Goal: Browse casually

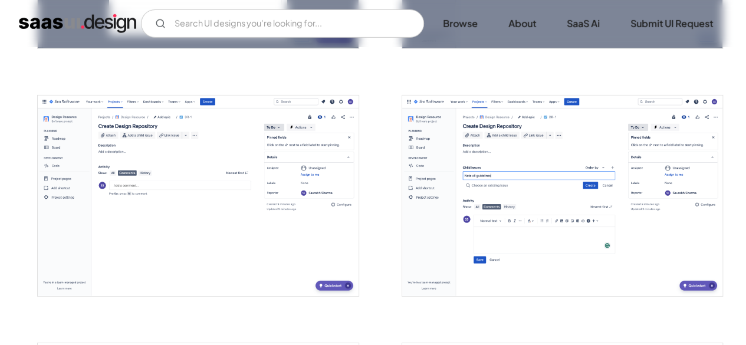
scroll to position [1914, 0]
click at [149, 67] on img "open lightbox" at bounding box center [198, 196] width 320 height 201
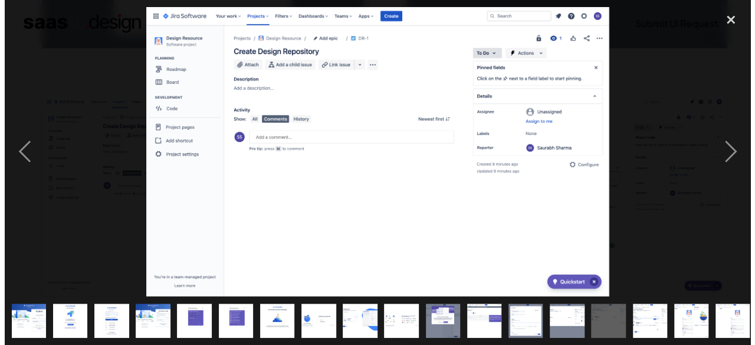
scroll to position [1929, 0]
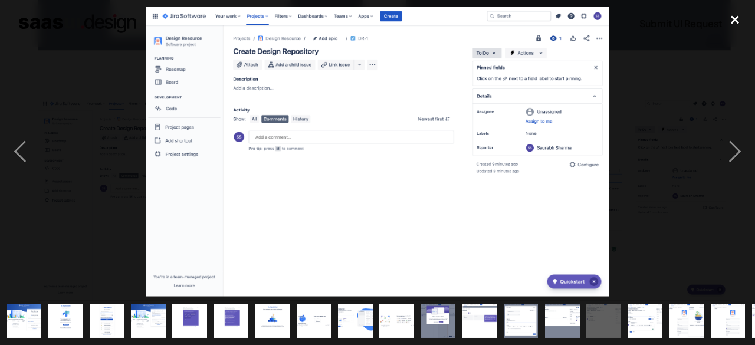
click at [149, 18] on div "close lightbox" at bounding box center [735, 20] width 40 height 26
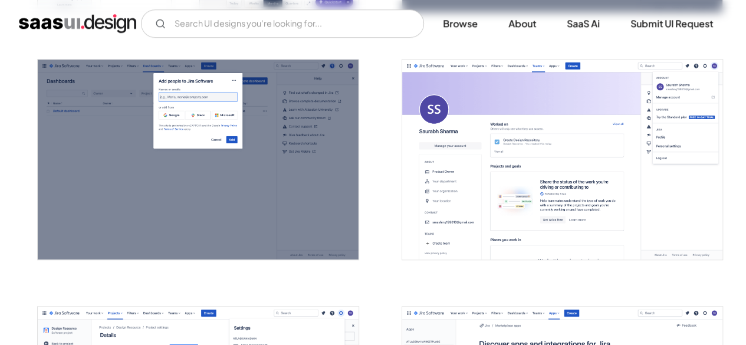
scroll to position [2685, 0]
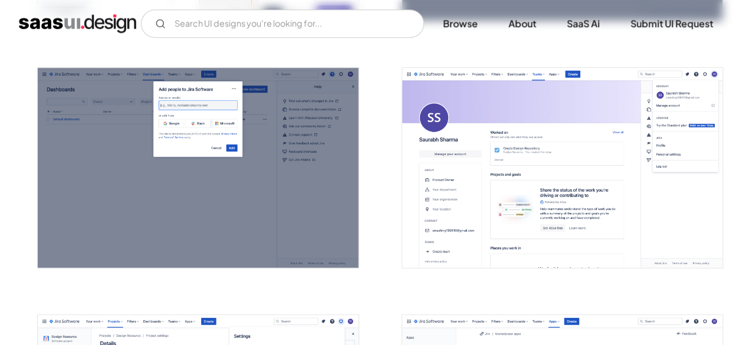
click at [149, 67] on img "open lightbox" at bounding box center [562, 168] width 320 height 201
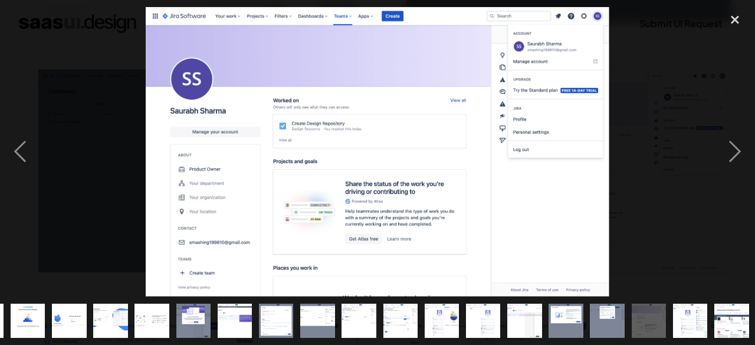
scroll to position [0, 245]
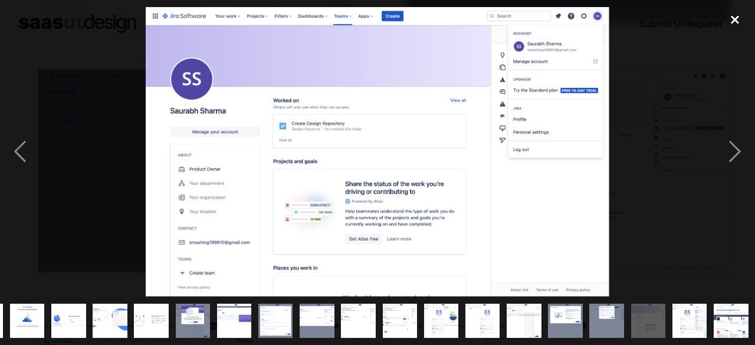
click at [149, 18] on div "close lightbox" at bounding box center [735, 20] width 40 height 26
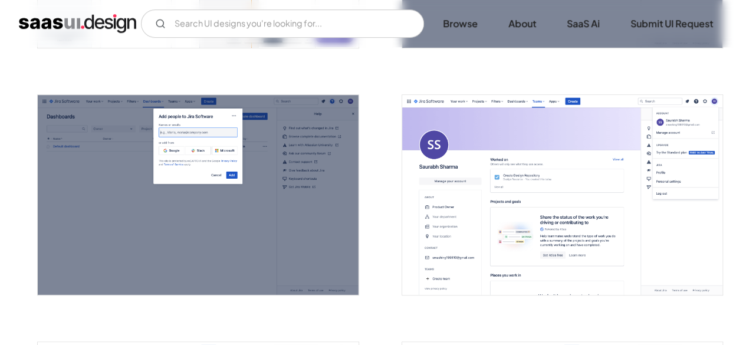
scroll to position [2650, 0]
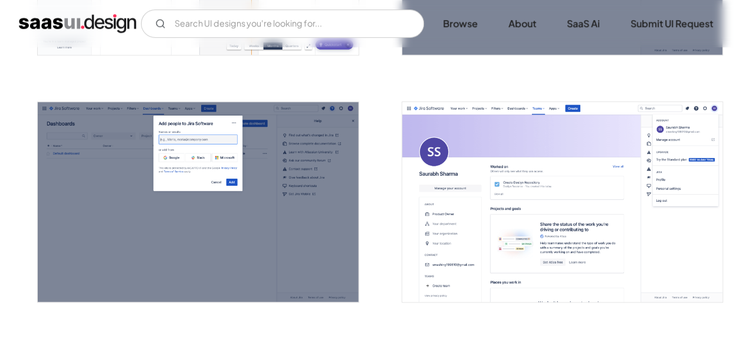
click at [149, 67] on img "open lightbox" at bounding box center [562, 202] width 320 height 201
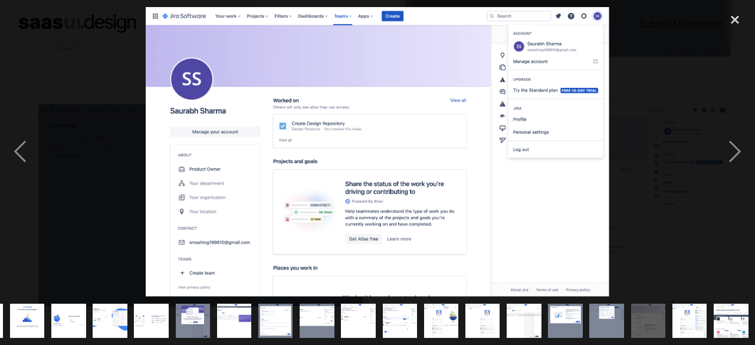
scroll to position [0, 245]
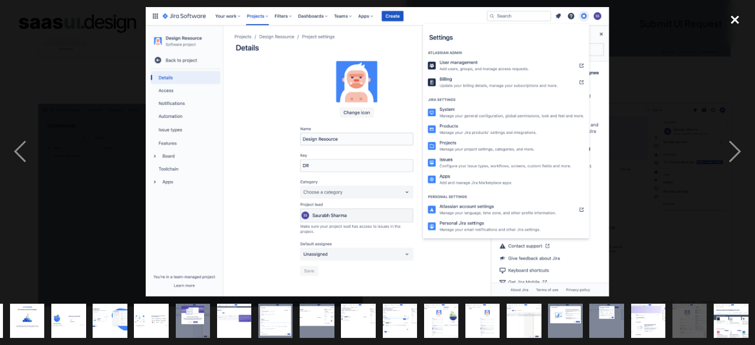
click at [149, 29] on div "close lightbox" at bounding box center [735, 20] width 40 height 26
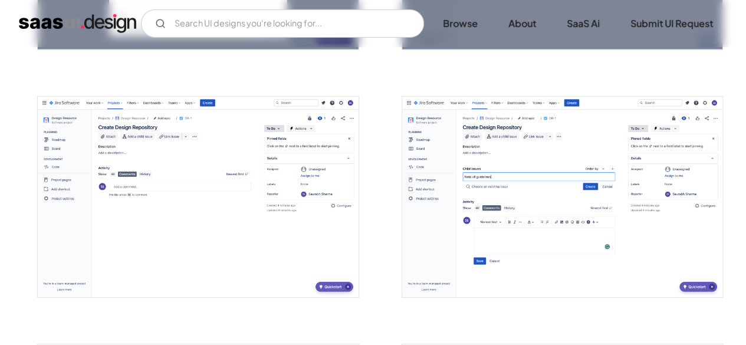
scroll to position [1913, 0]
click at [149, 67] on img "open lightbox" at bounding box center [198, 197] width 320 height 201
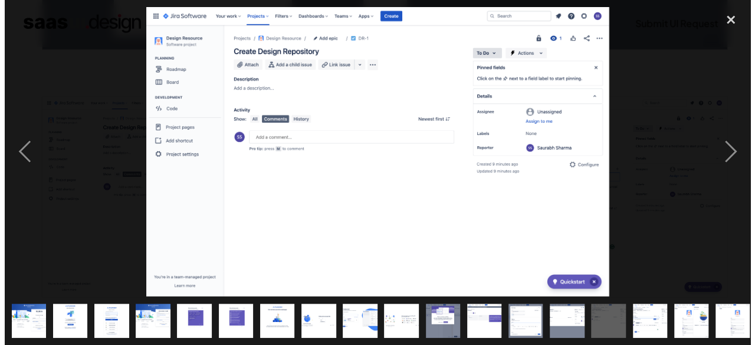
scroll to position [1928, 0]
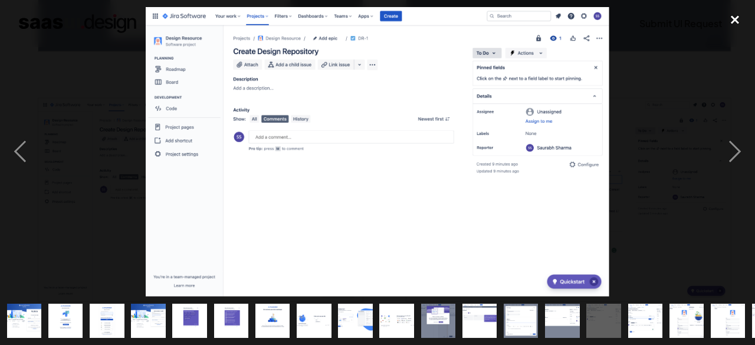
click at [149, 17] on div "close lightbox" at bounding box center [735, 20] width 40 height 26
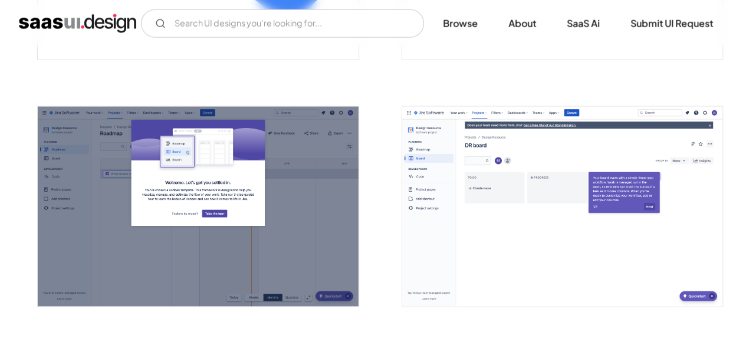
scroll to position [1407, 0]
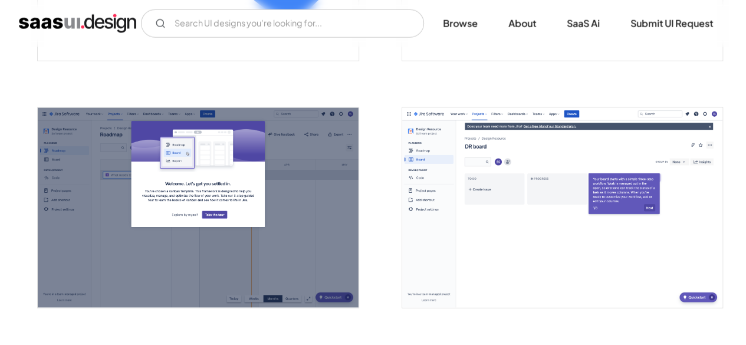
click at [149, 67] on img "open lightbox" at bounding box center [562, 208] width 320 height 201
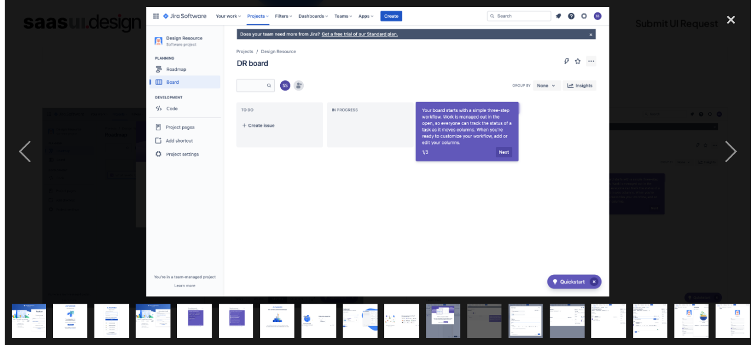
scroll to position [1417, 0]
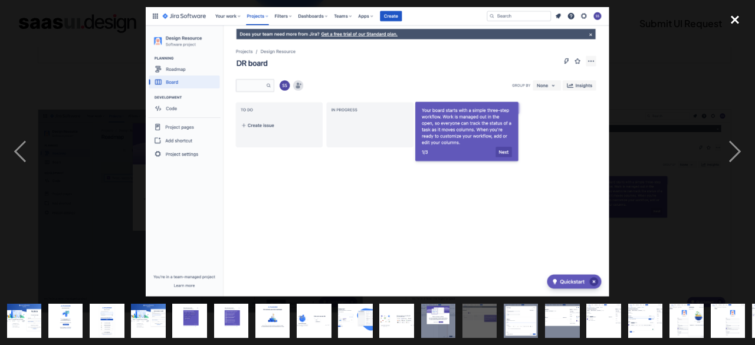
click at [149, 18] on div "close lightbox" at bounding box center [735, 20] width 40 height 26
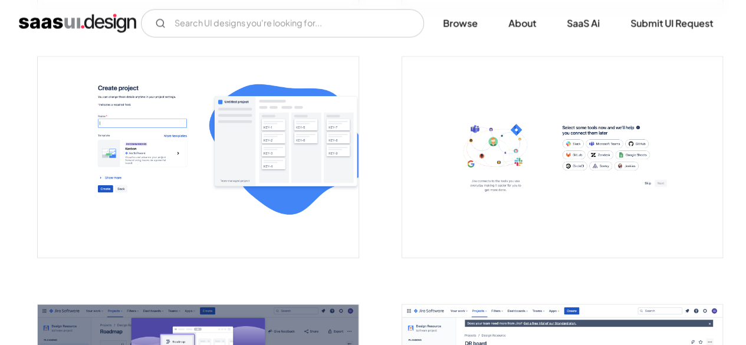
scroll to position [1205, 0]
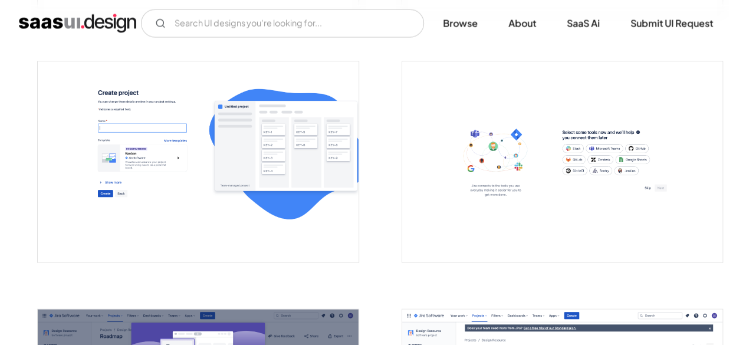
click at [149, 67] on img "open lightbox" at bounding box center [198, 162] width 320 height 201
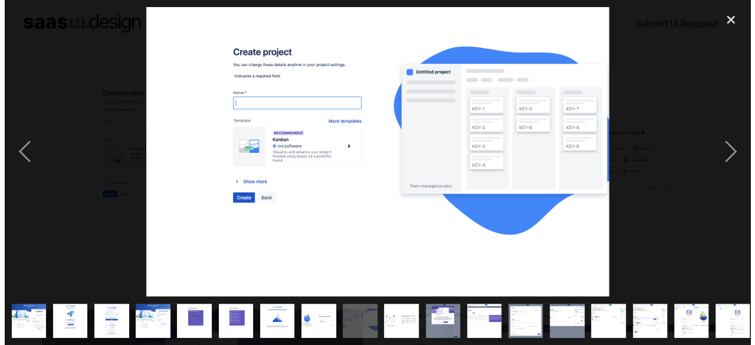
scroll to position [1212, 0]
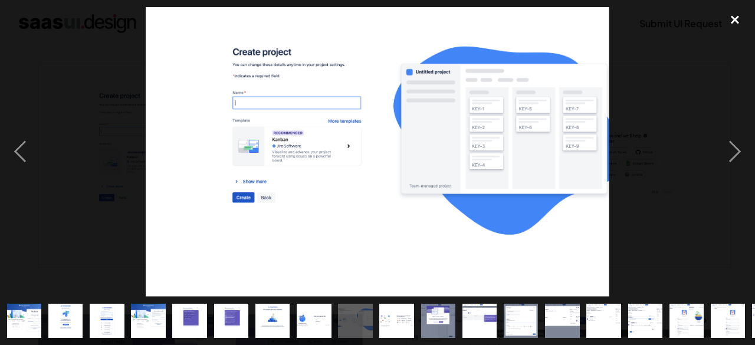
click at [149, 15] on div "close lightbox" at bounding box center [735, 20] width 40 height 26
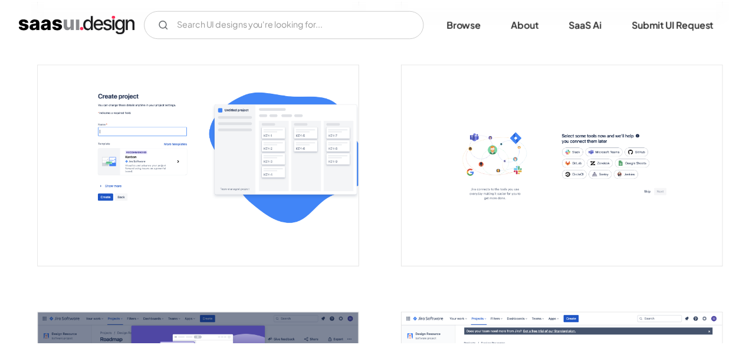
scroll to position [1205, 0]
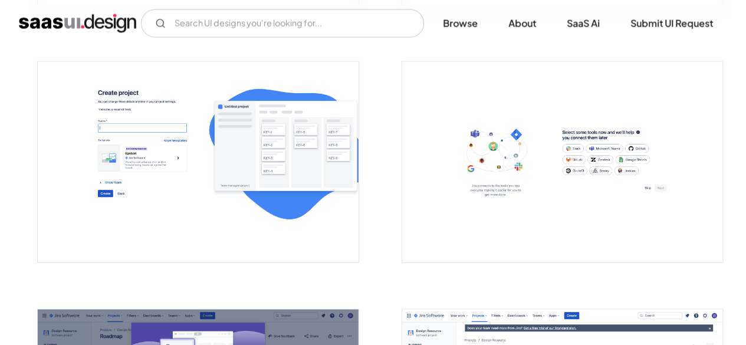
click at [149, 67] on img "open lightbox" at bounding box center [198, 162] width 320 height 201
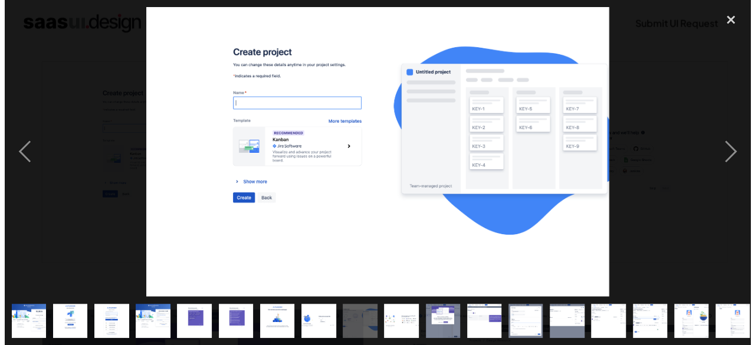
scroll to position [1212, 0]
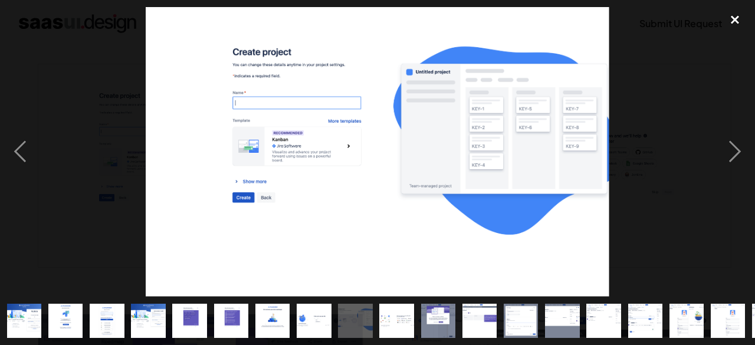
click at [149, 18] on div "close lightbox" at bounding box center [735, 20] width 40 height 26
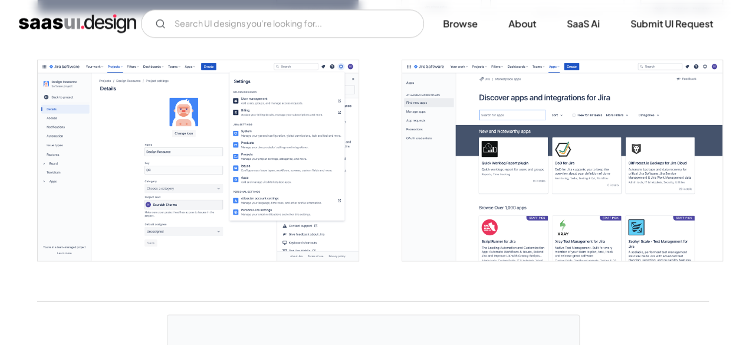
scroll to position [2941, 0]
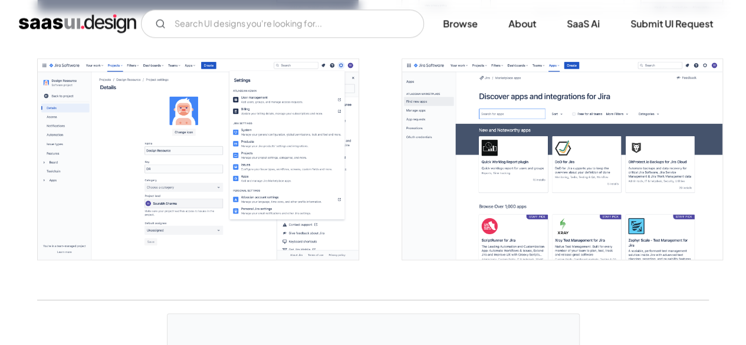
click at [149, 67] on img "open lightbox" at bounding box center [198, 159] width 320 height 201
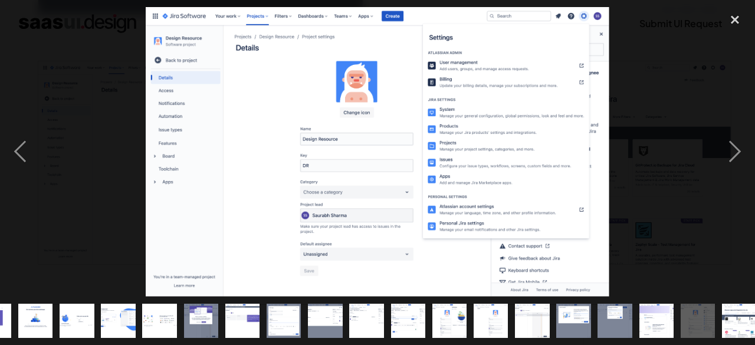
scroll to position [0, 245]
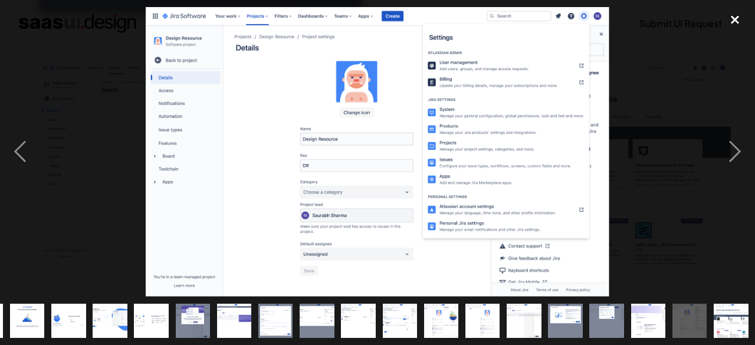
click at [149, 23] on div "close lightbox" at bounding box center [735, 20] width 40 height 26
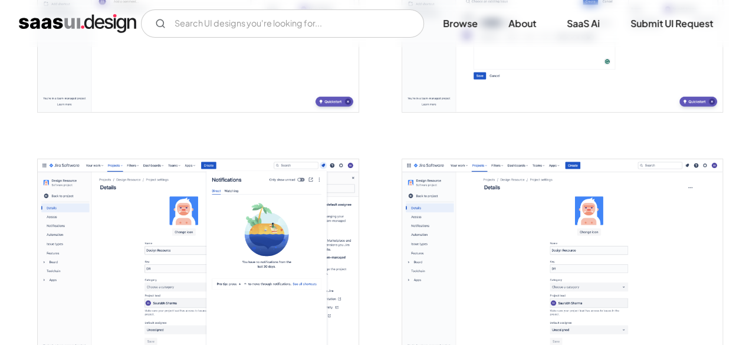
scroll to position [2097, 0]
click at [149, 67] on img "open lightbox" at bounding box center [562, 260] width 320 height 201
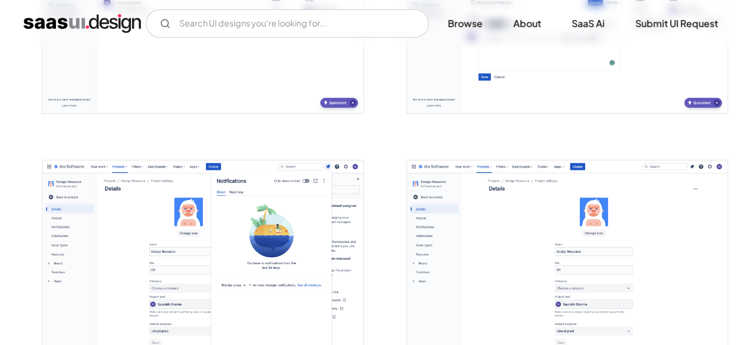
scroll to position [2115, 0]
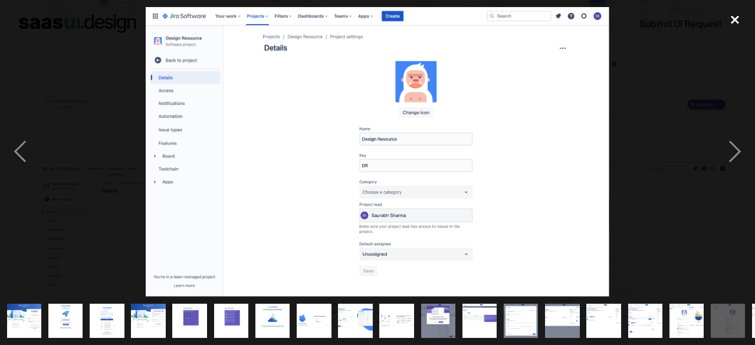
click at [149, 22] on div "close lightbox" at bounding box center [735, 20] width 40 height 26
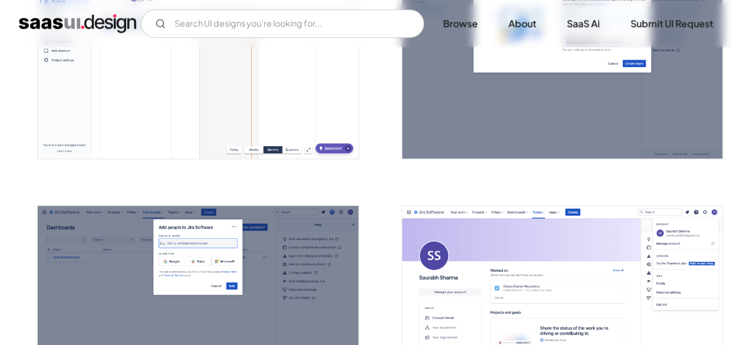
scroll to position [2536, 0]
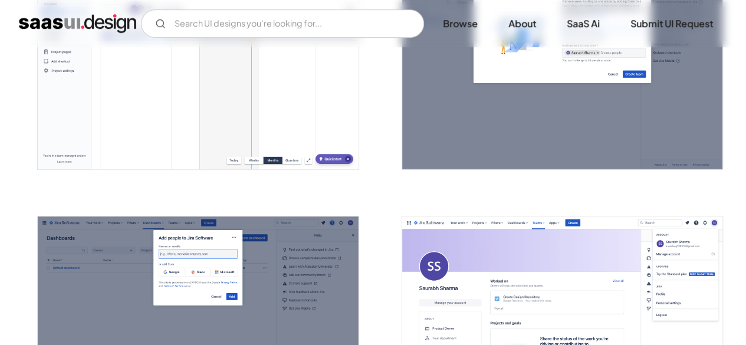
click at [149, 67] on img "open lightbox" at bounding box center [562, 317] width 320 height 201
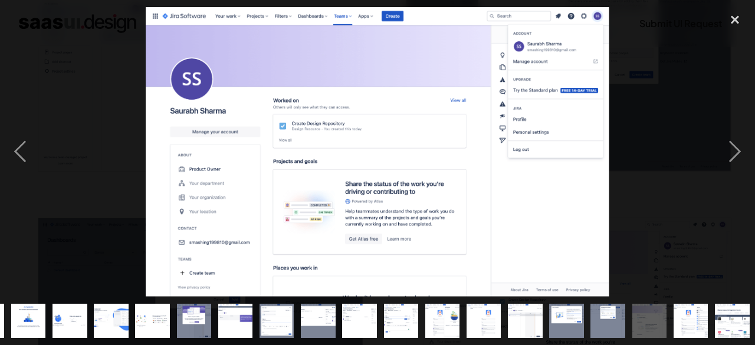
scroll to position [0, 245]
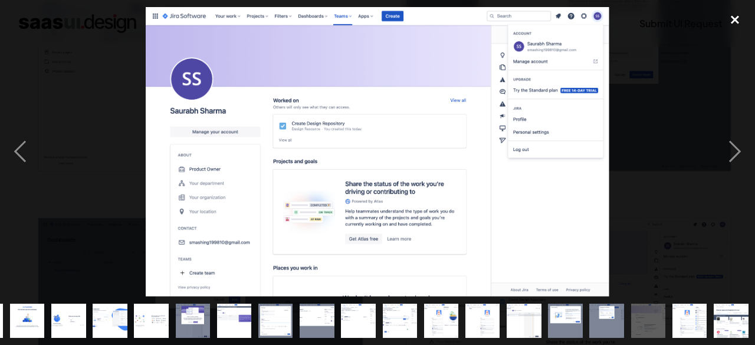
click at [149, 17] on div "close lightbox" at bounding box center [735, 20] width 40 height 26
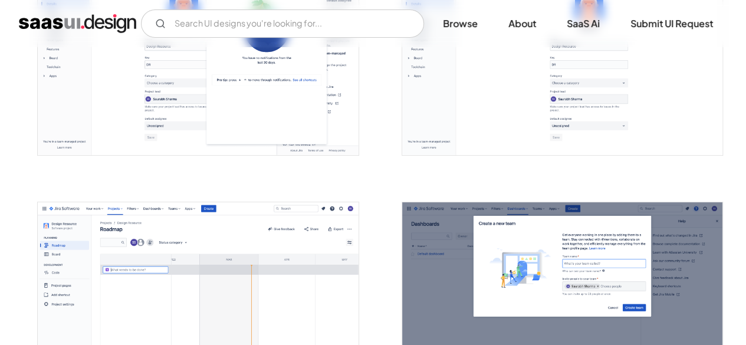
scroll to position [2301, 0]
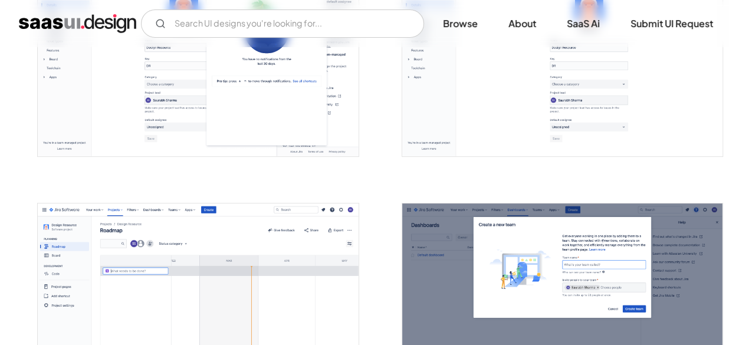
click at [149, 67] on img "open lightbox" at bounding box center [562, 304] width 320 height 201
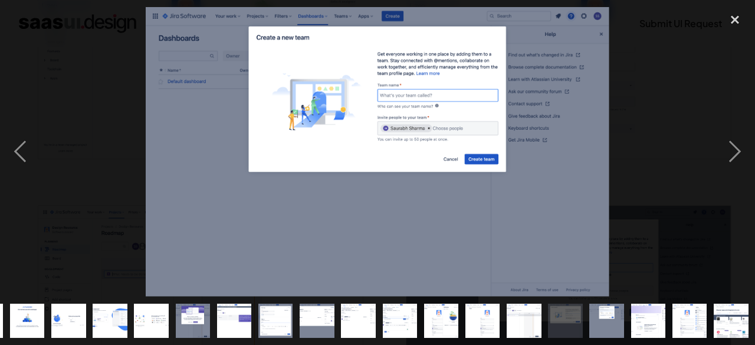
scroll to position [0, 245]
click at [149, 21] on div "close lightbox" at bounding box center [735, 20] width 40 height 26
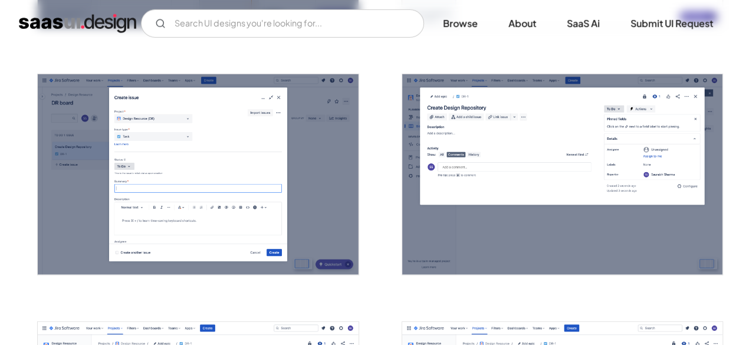
scroll to position [1687, 0]
click at [149, 67] on img "open lightbox" at bounding box center [198, 175] width 320 height 201
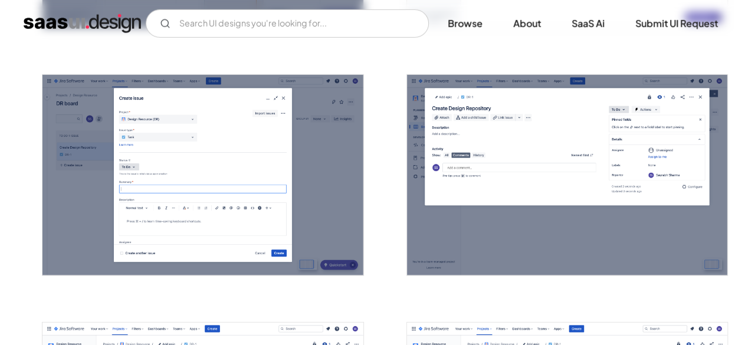
scroll to position [1699, 0]
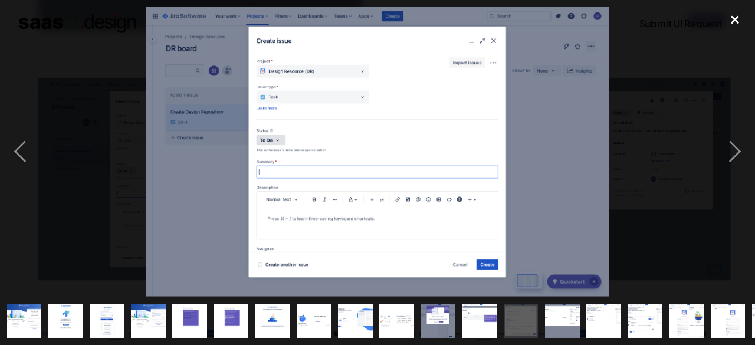
click at [149, 15] on div "close lightbox" at bounding box center [735, 20] width 40 height 26
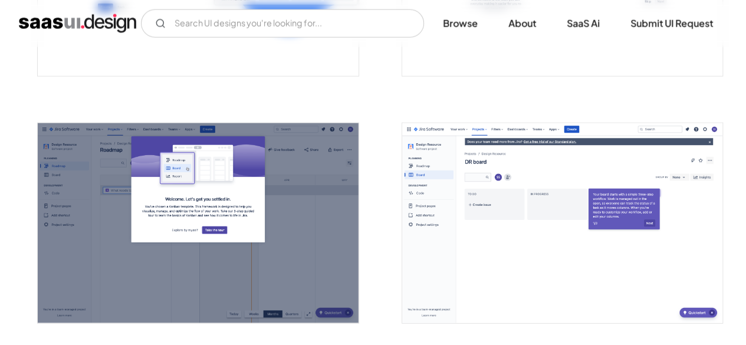
scroll to position [1394, 0]
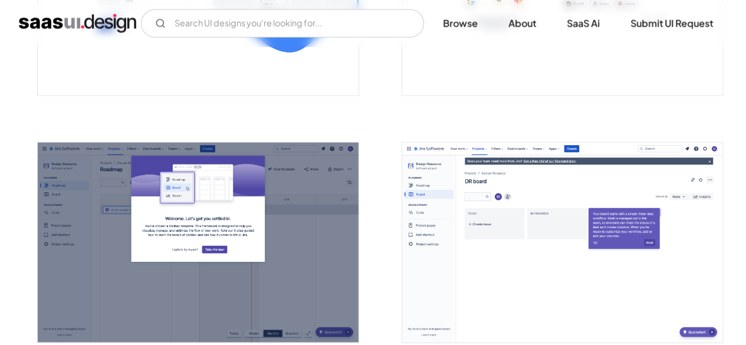
click at [149, 67] on img "open lightbox" at bounding box center [562, 243] width 320 height 201
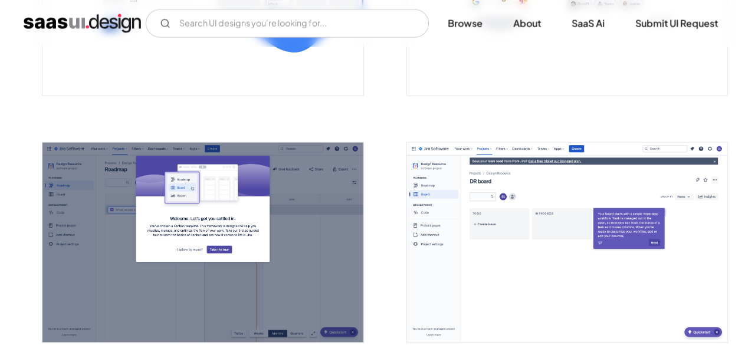
scroll to position [1382, 0]
